Goal: Task Accomplishment & Management: Manage account settings

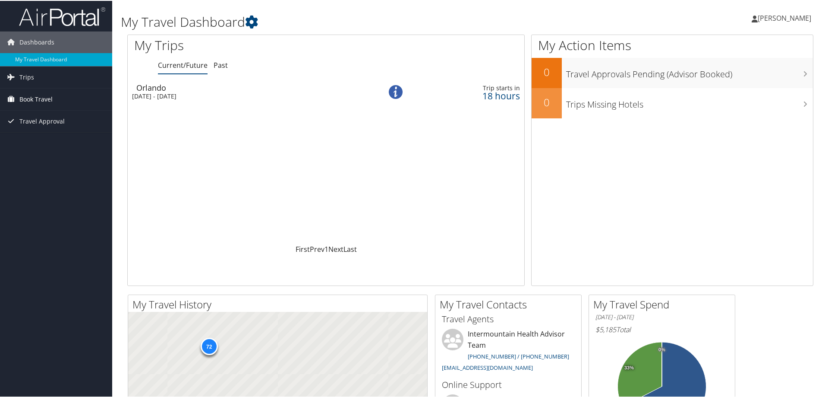
click at [36, 101] on span "Book Travel" at bounding box center [35, 99] width 33 height 22
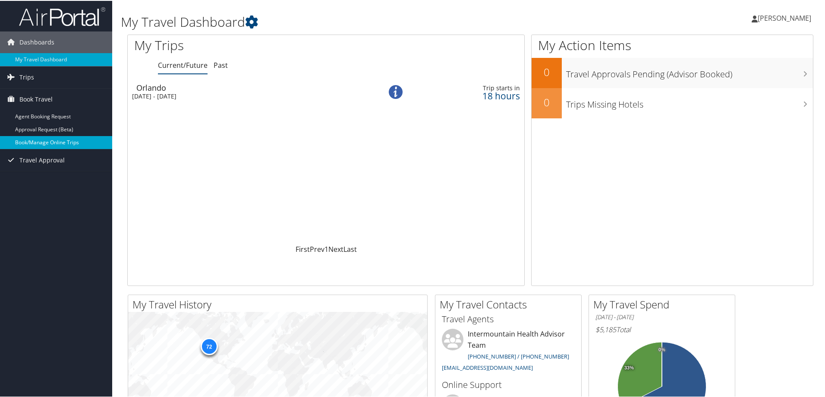
click at [35, 141] on link "Book/Manage Online Trips" at bounding box center [56, 141] width 112 height 13
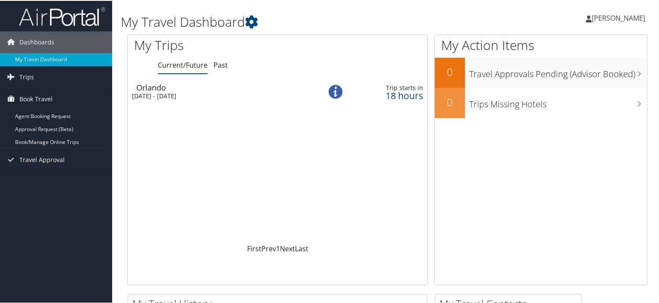
click at [155, 92] on div "Wed 3 Sep 2025 - Fri 5 Sep 2025" at bounding box center [220, 95] width 176 height 8
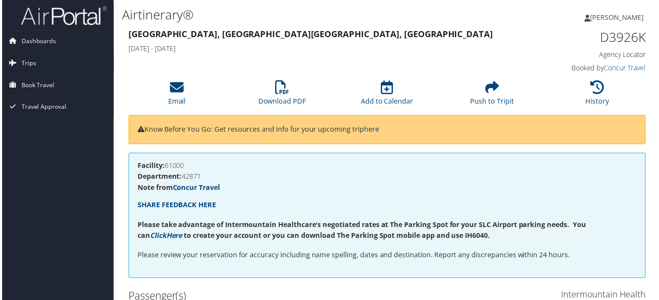
click at [21, 61] on span "Trips" at bounding box center [26, 64] width 15 height 22
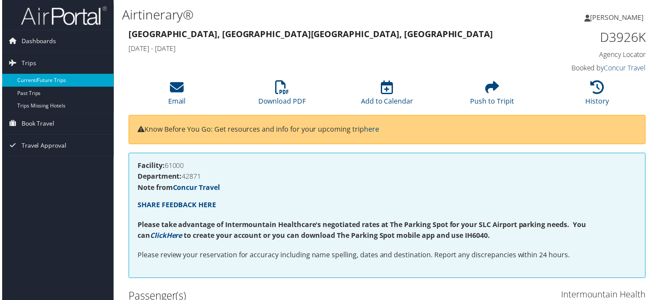
click at [30, 82] on link "Current/Future Trips" at bounding box center [56, 80] width 112 height 13
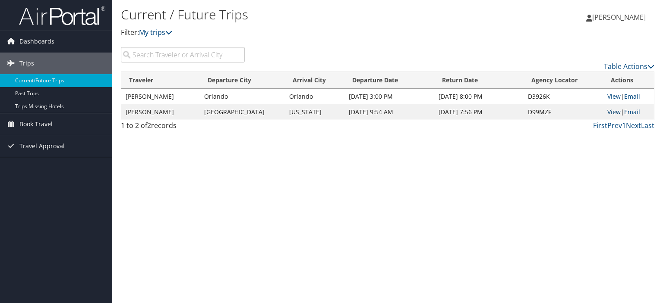
click at [608, 113] on link "View" at bounding box center [613, 112] width 13 height 8
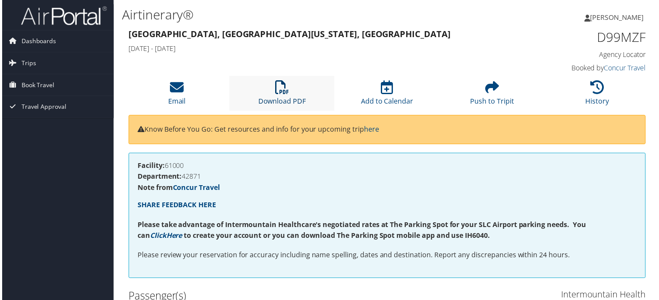
click at [277, 87] on icon at bounding box center [282, 88] width 14 height 14
